Goal: Information Seeking & Learning: Learn about a topic

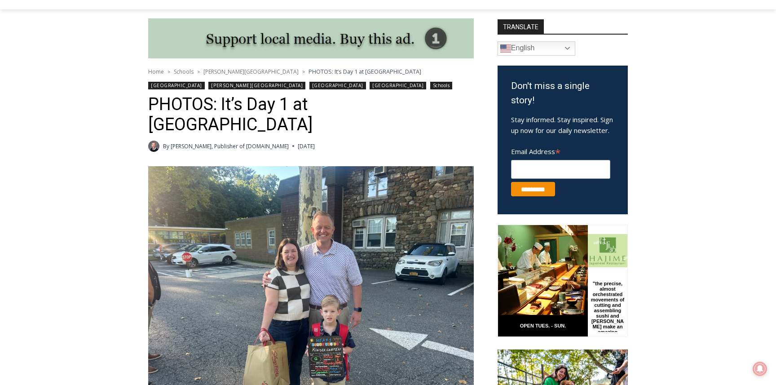
scroll to position [275, 0]
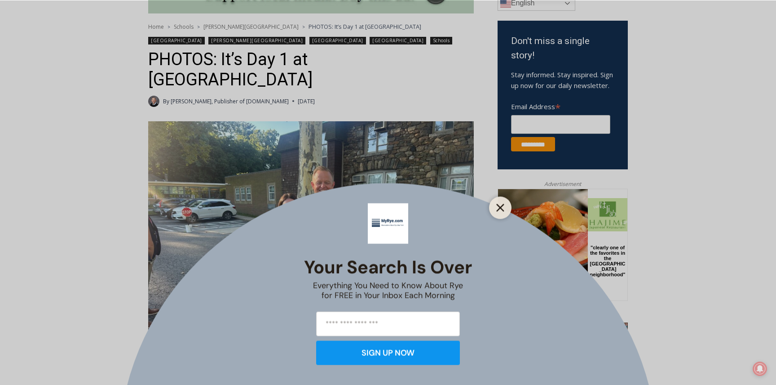
click at [499, 204] on icon "Close" at bounding box center [501, 208] width 8 height 8
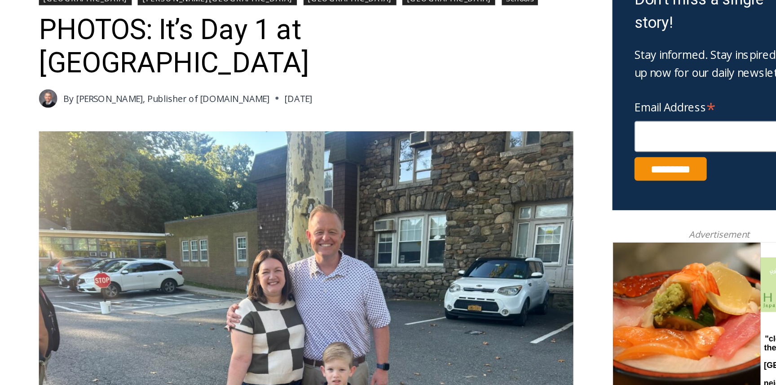
scroll to position [315, 0]
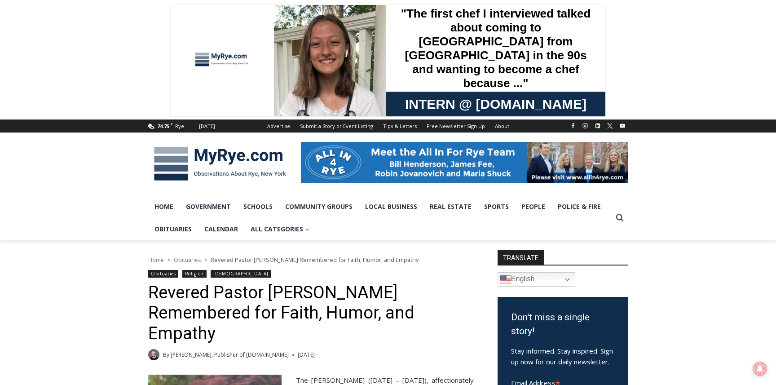
click at [217, 153] on img at bounding box center [220, 164] width 144 height 47
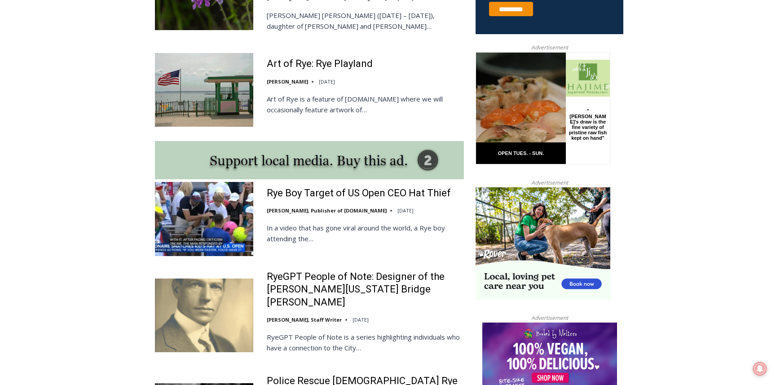
scroll to position [699, 0]
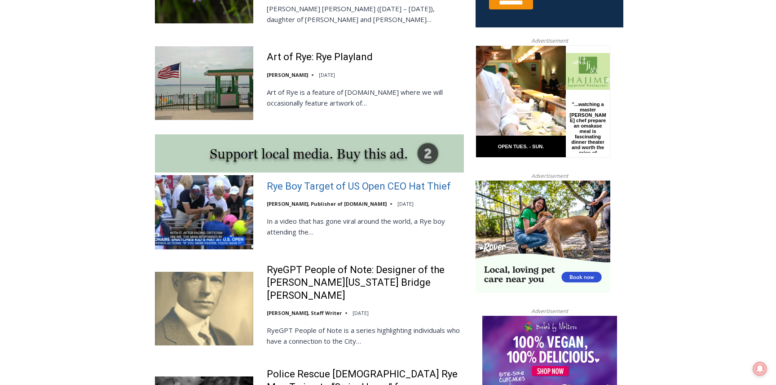
click at [314, 180] on link "Rye Boy Target of US Open CEO Hat Thief" at bounding box center [359, 186] width 184 height 13
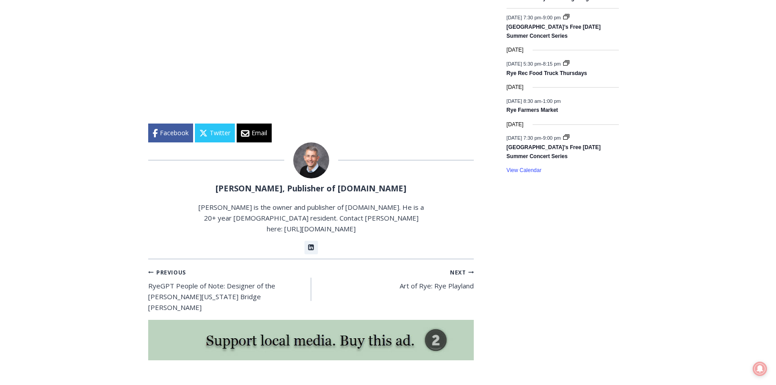
scroll to position [1396, 0]
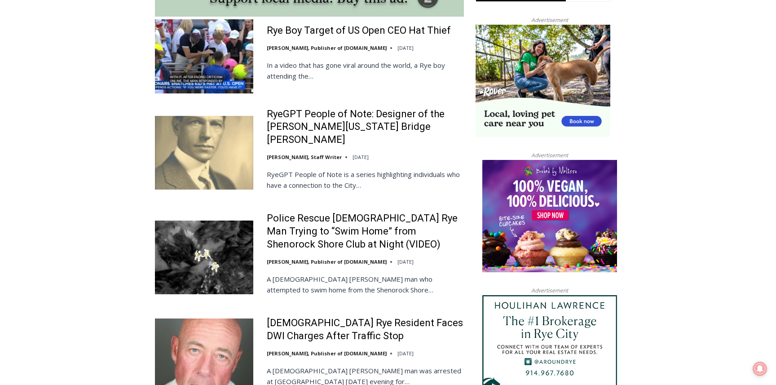
scroll to position [855, 0]
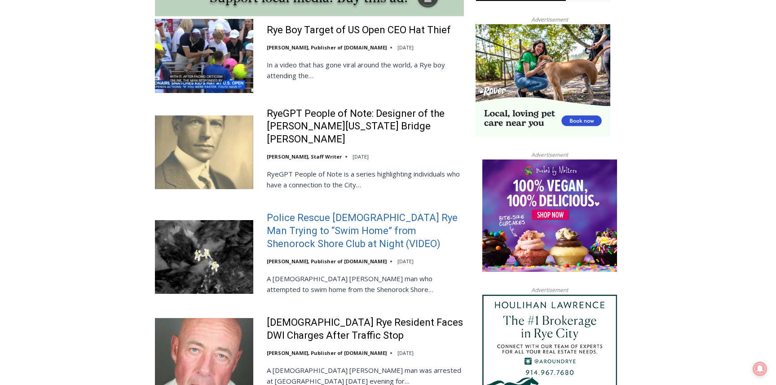
click at [321, 214] on link "Police Rescue [DEMOGRAPHIC_DATA] Rye Man Trying to “Swim Home” from Shenorock S…" at bounding box center [365, 231] width 197 height 39
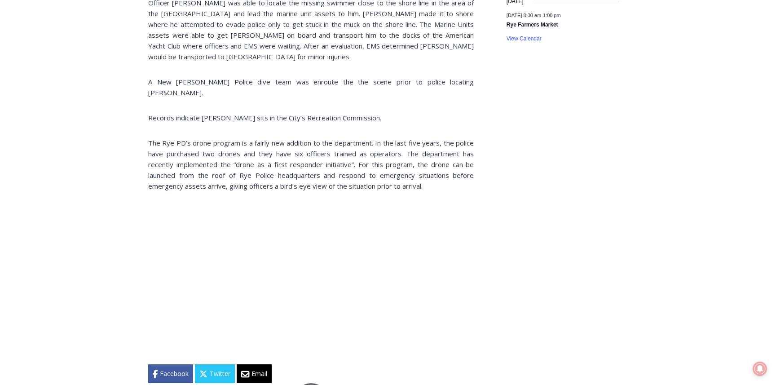
scroll to position [1166, 0]
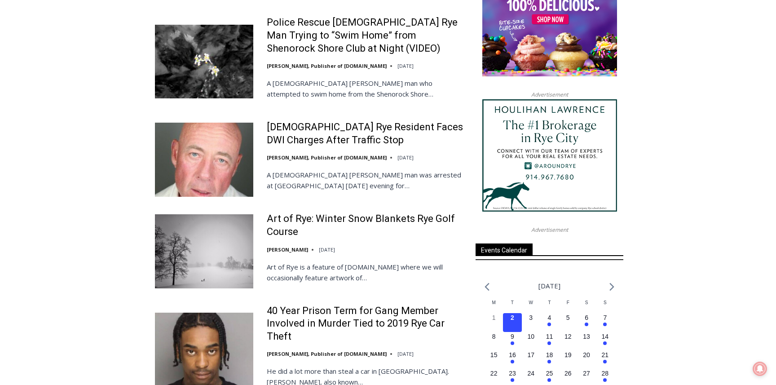
scroll to position [959, 0]
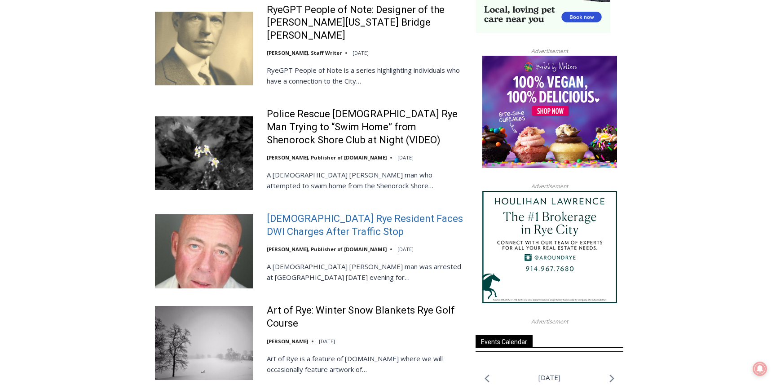
click at [319, 213] on link "[DEMOGRAPHIC_DATA] Rye Resident Faces DWI Charges After Traffic Stop" at bounding box center [365, 226] width 197 height 26
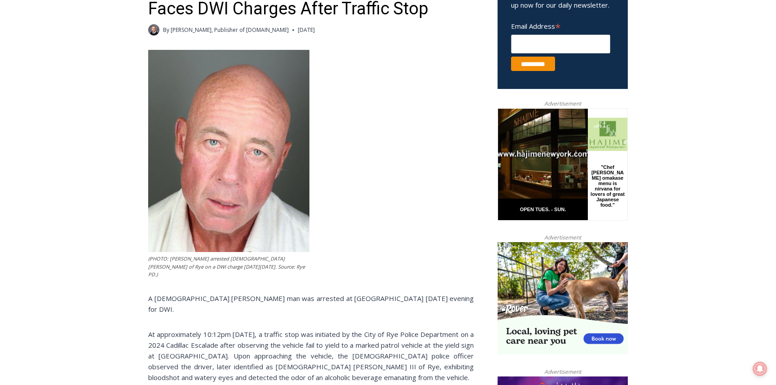
scroll to position [341, 0]
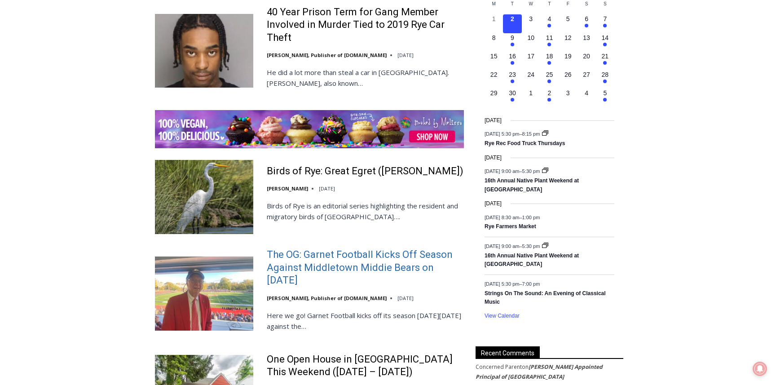
scroll to position [1350, 0]
click at [376, 248] on link "The OG: Garnet Football Kicks Off Season Against Middletown Middie Bears on [DA…" at bounding box center [365, 267] width 197 height 39
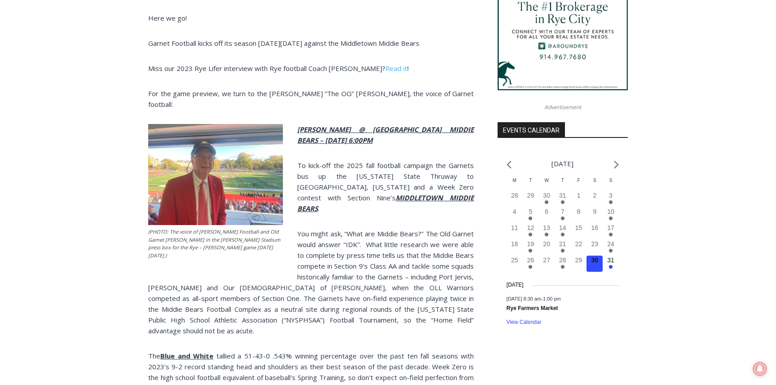
scroll to position [881, 0]
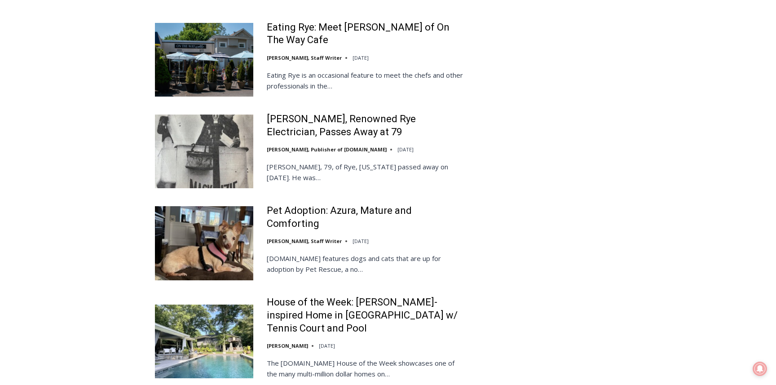
scroll to position [2119, 0]
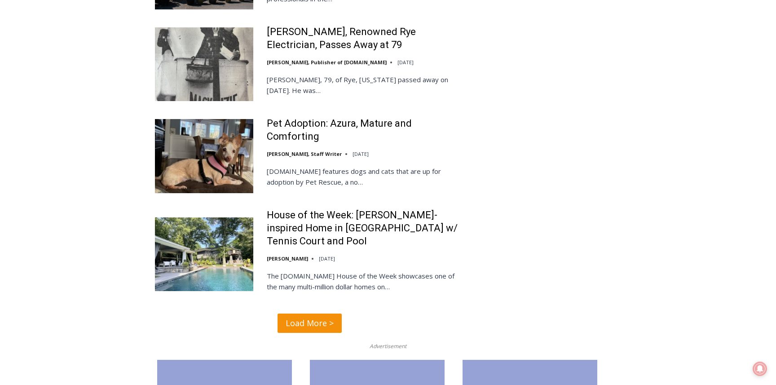
click at [311, 314] on link "Load More >" at bounding box center [310, 323] width 64 height 19
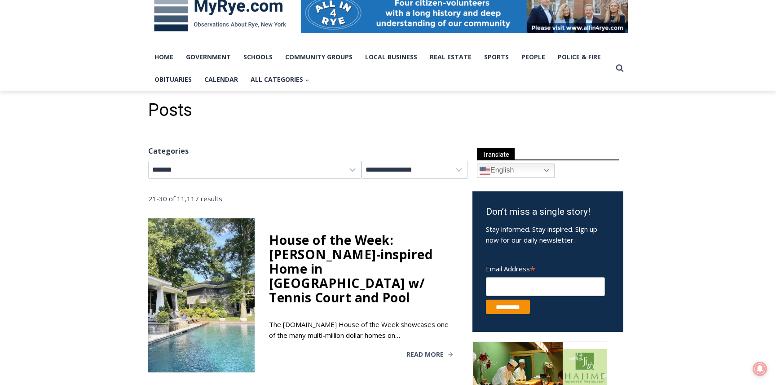
scroll to position [146, 0]
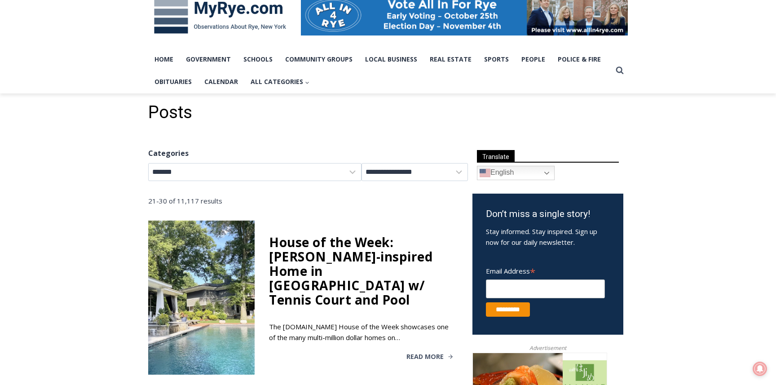
click at [286, 240] on div "House of the Week: Frank Lloyd Wright-inspired Home in Rye Brook w/ Tennis Cour…" at bounding box center [361, 271] width 185 height 72
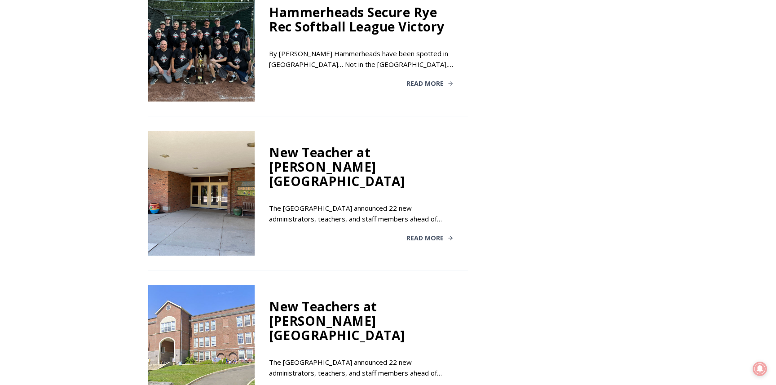
scroll to position [1610, 0]
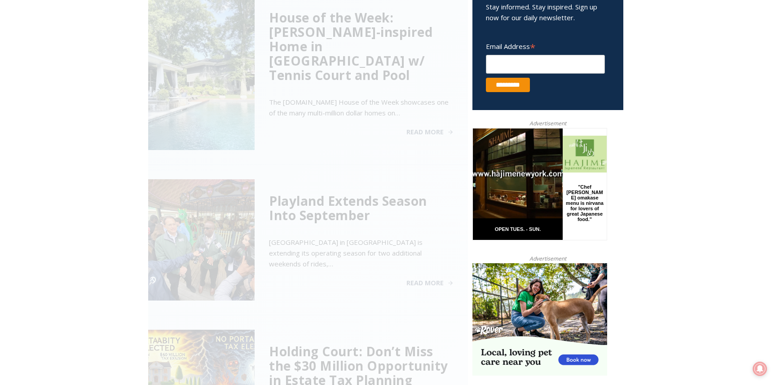
scroll to position [366, 0]
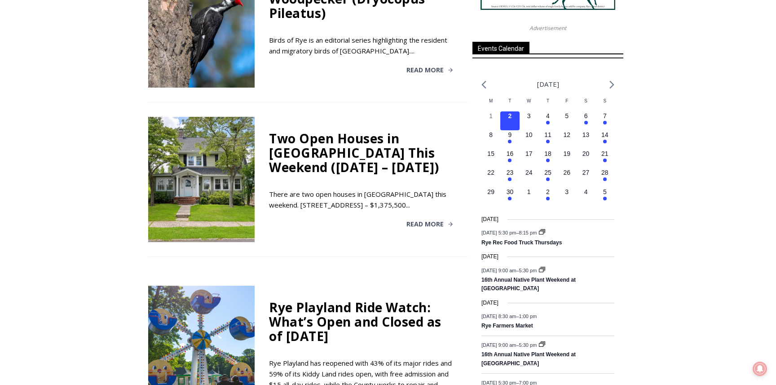
scroll to position [1185, 0]
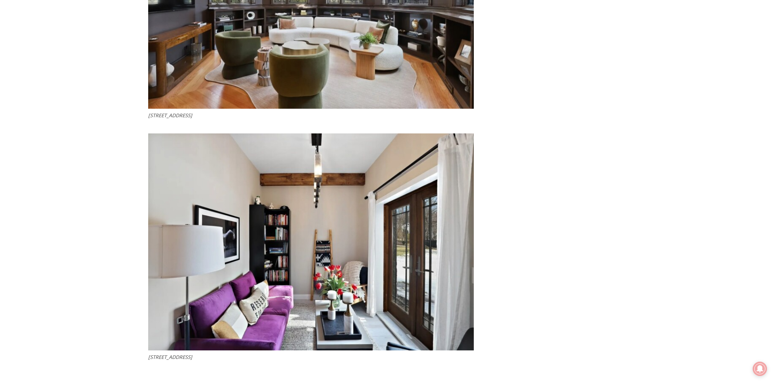
scroll to position [2479, 0]
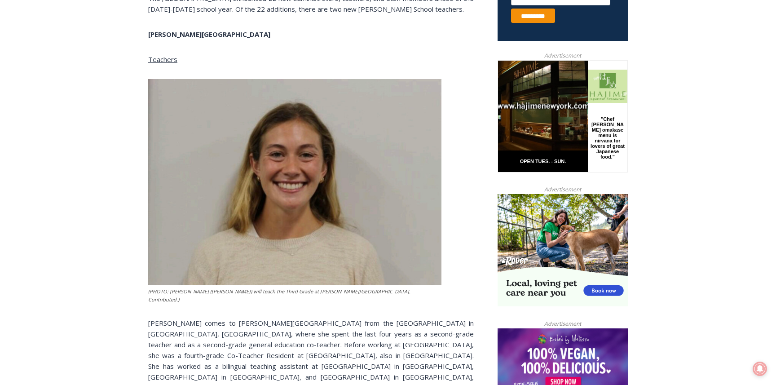
scroll to position [372, 0]
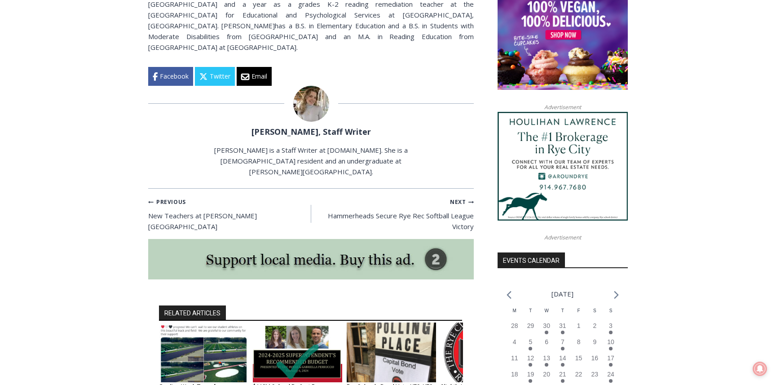
scroll to position [777, 0]
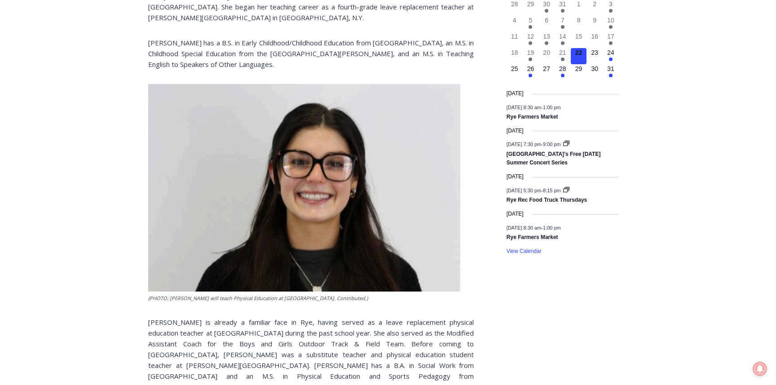
scroll to position [1105, 0]
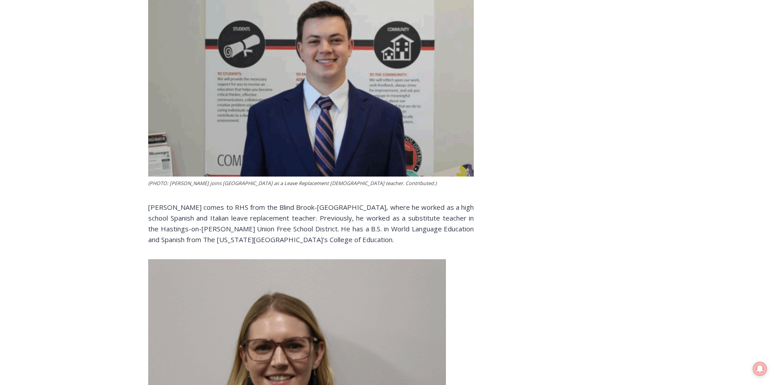
scroll to position [1743, 0]
